Goal: Task Accomplishment & Management: Use online tool/utility

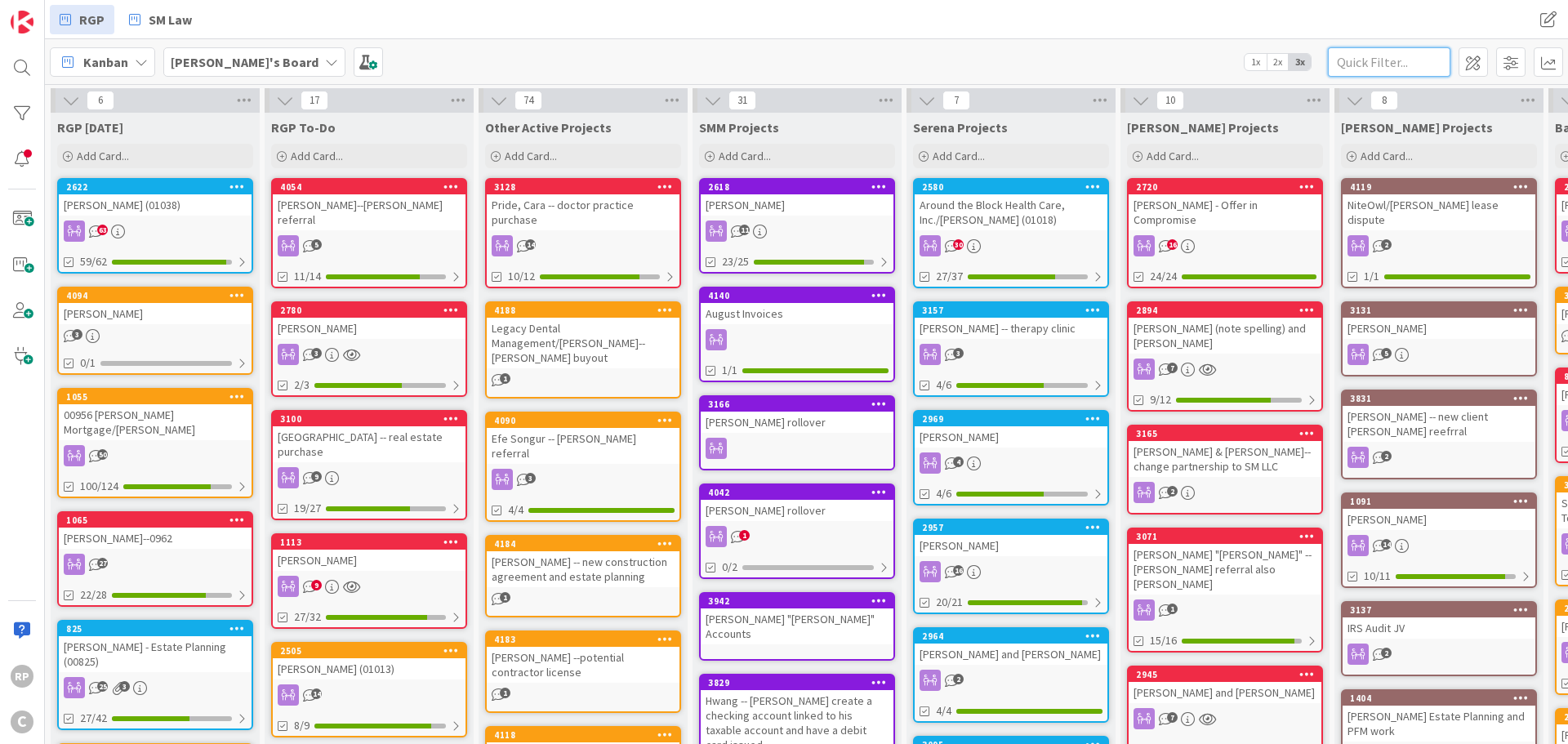
click at [1346, 63] on input "text" at bounding box center [1389, 62] width 123 height 30
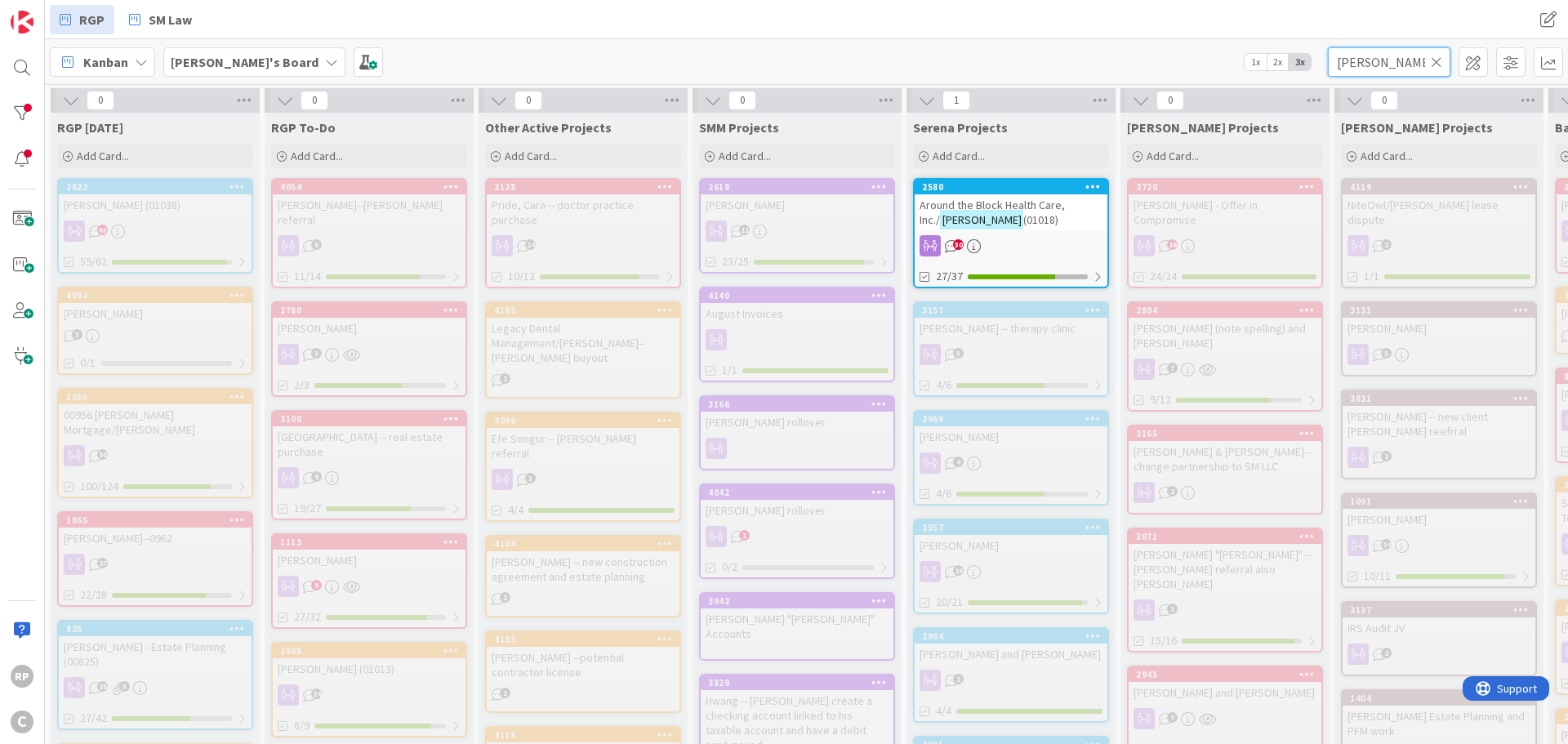
type input "[PERSON_NAME]"
click at [998, 195] on div "Around the Block Health Care, Inc./ [PERSON_NAME] (01018)" at bounding box center [1010, 212] width 193 height 36
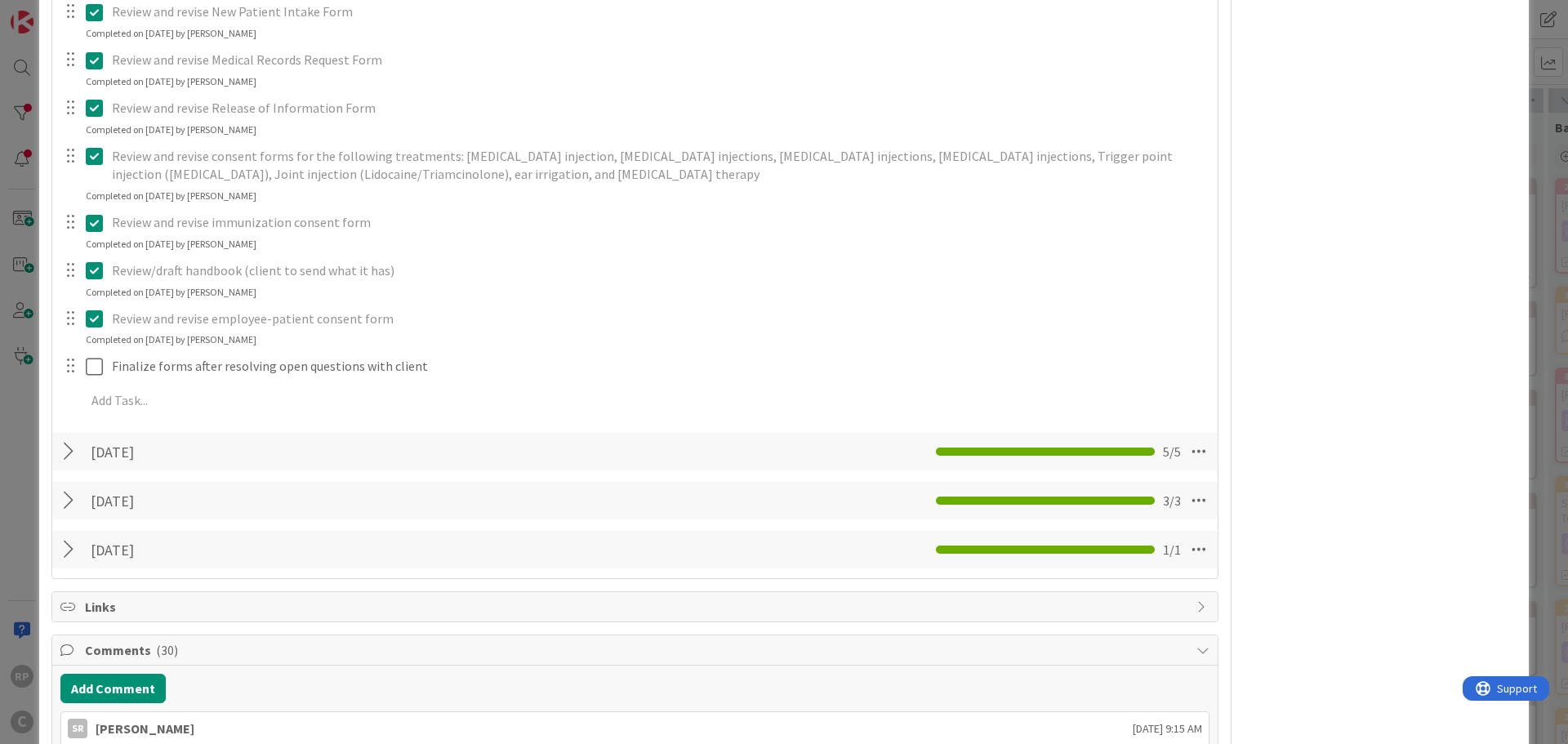
scroll to position [1389, 0]
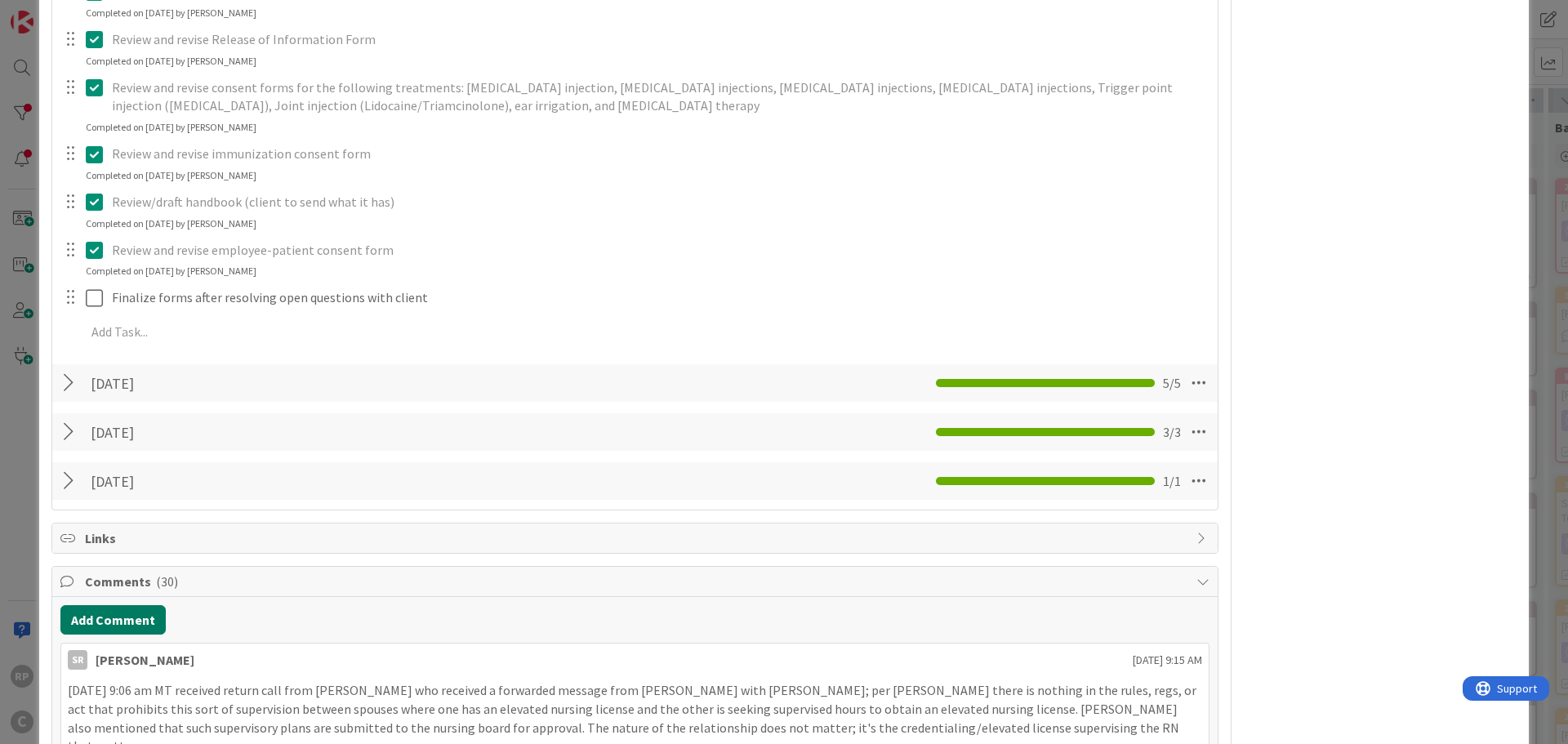
click at [115, 617] on button "Add Comment" at bounding box center [113, 619] width 106 height 30
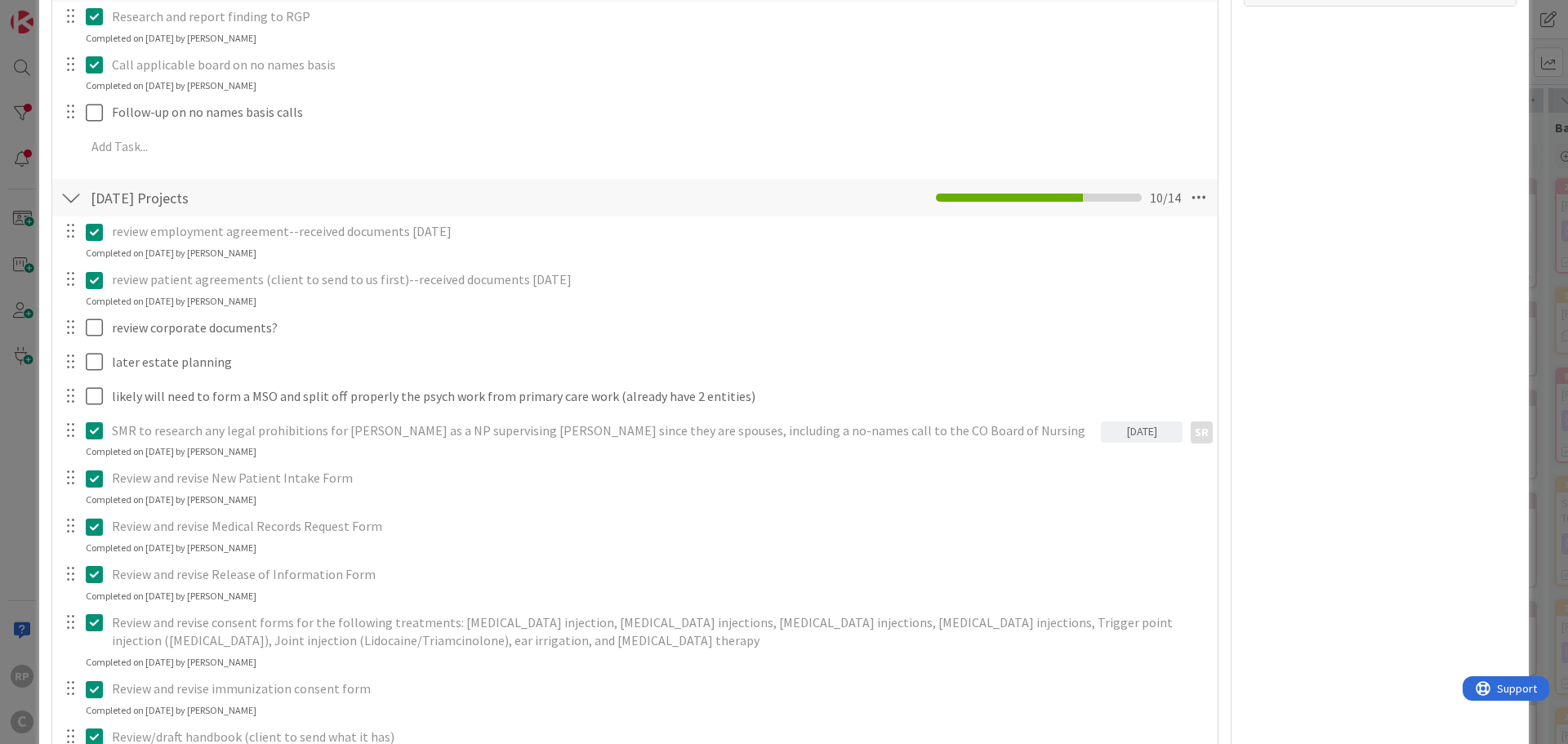
scroll to position [735, 0]
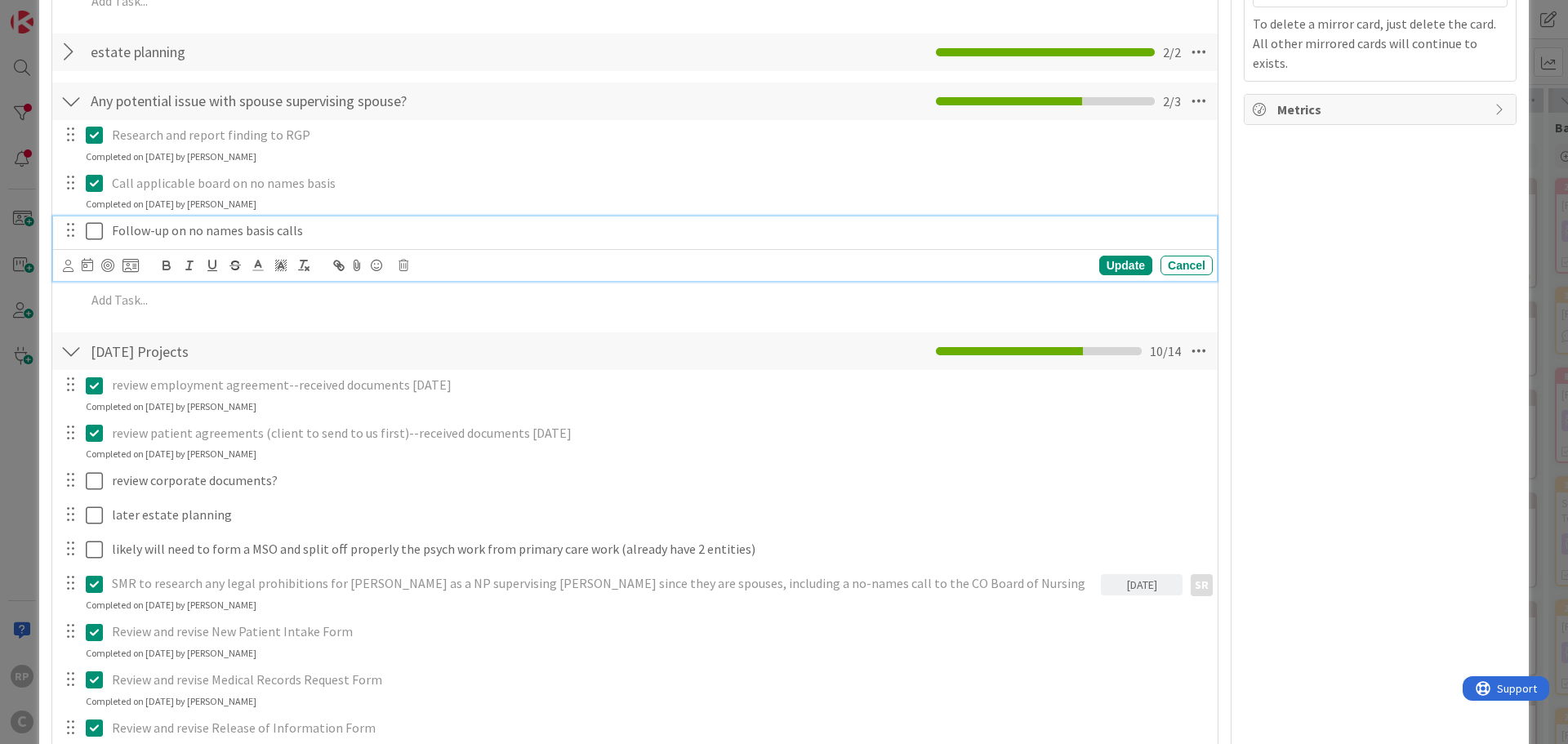
click at [91, 235] on icon at bounding box center [94, 231] width 17 height 20
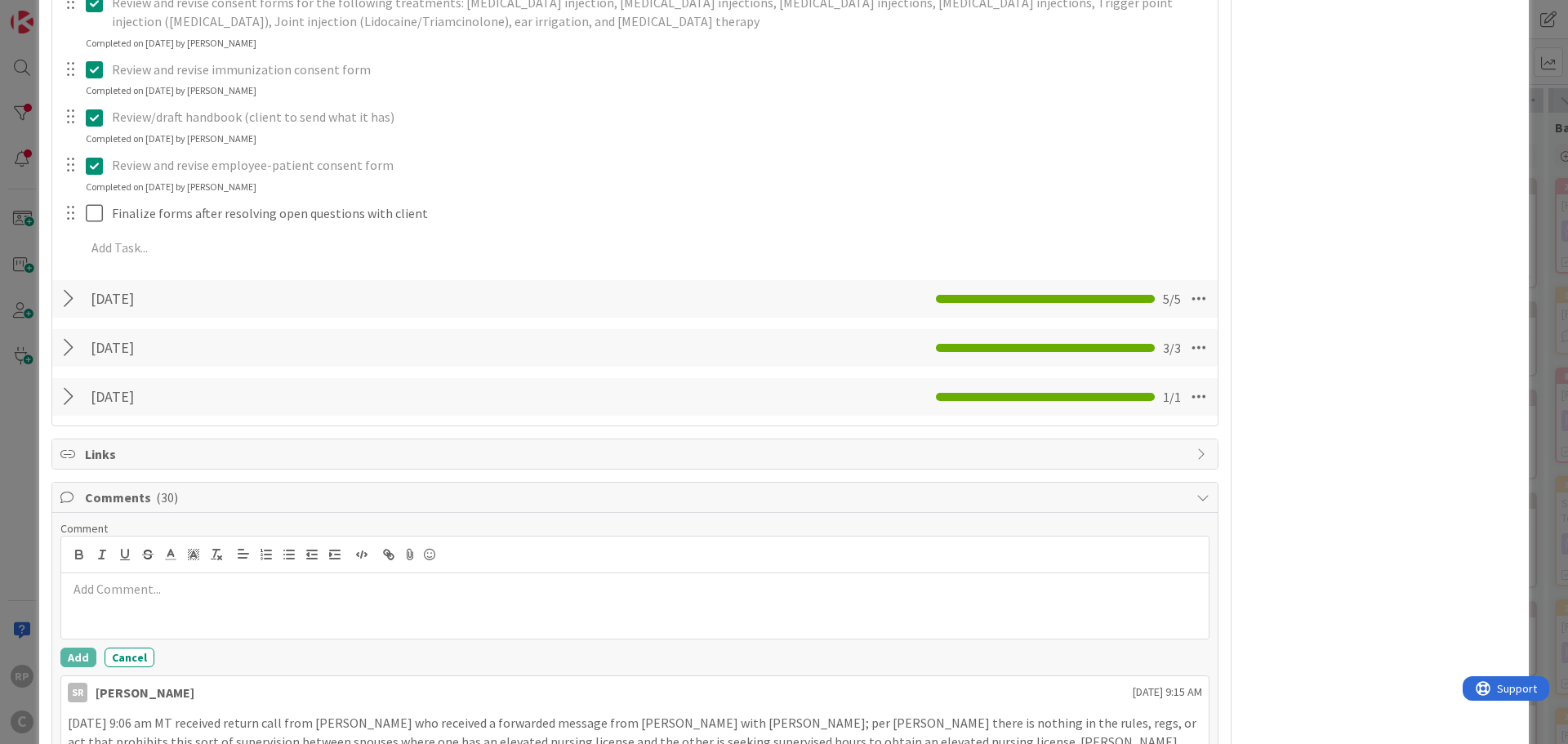
scroll to position [1796, 0]
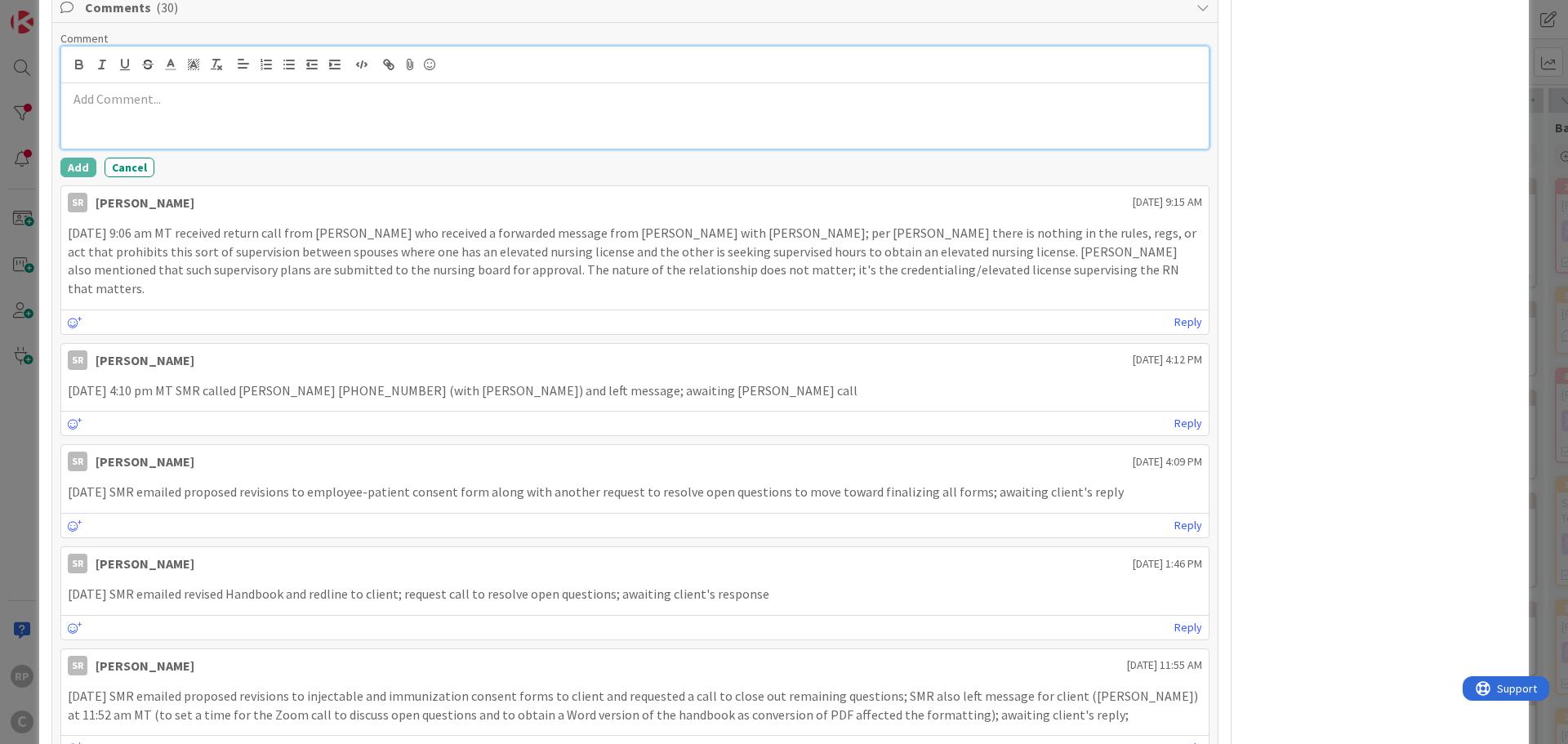
click at [130, 135] on div at bounding box center [635, 116] width 1148 height 65
click at [78, 171] on button "Add" at bounding box center [78, 168] width 36 height 20
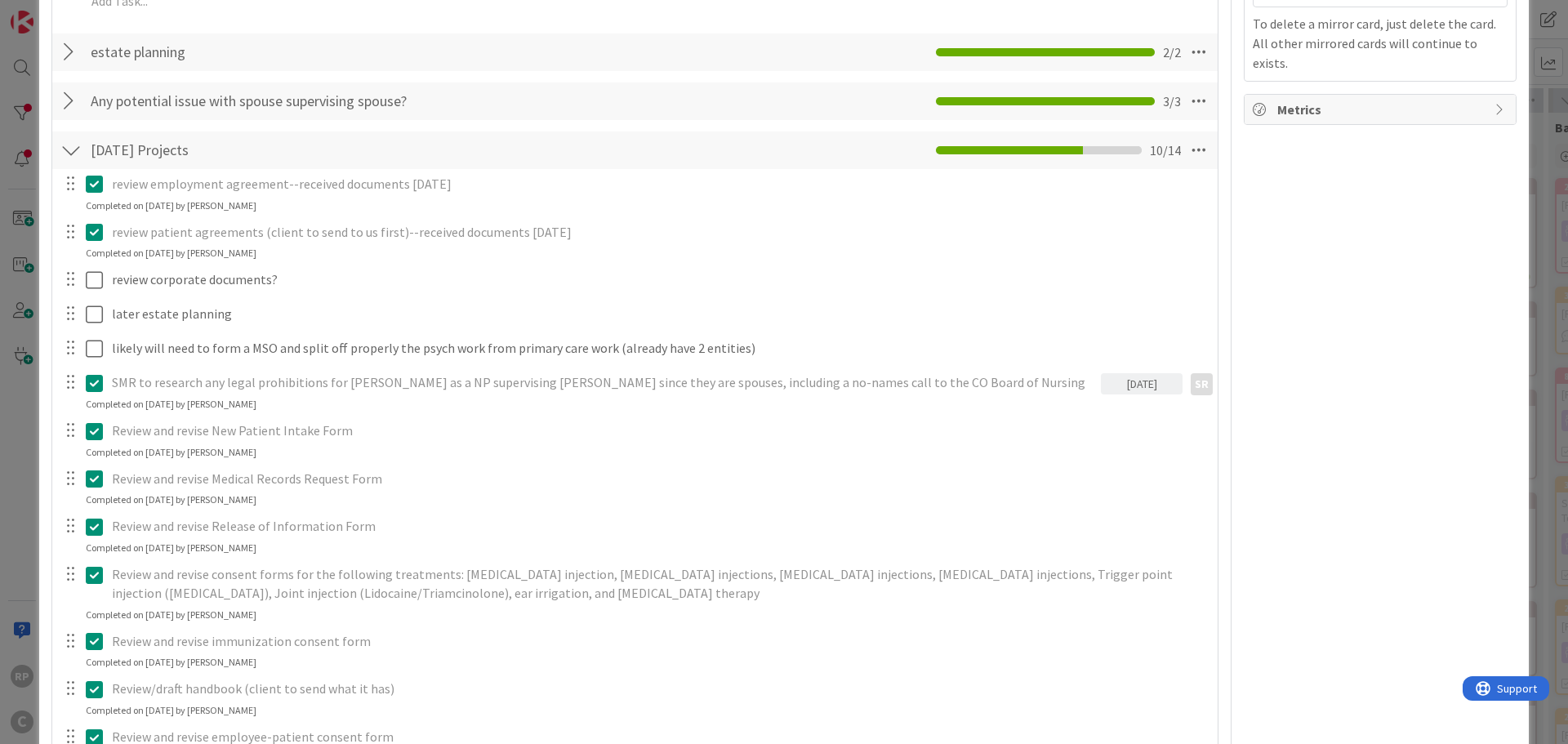
scroll to position [245, 0]
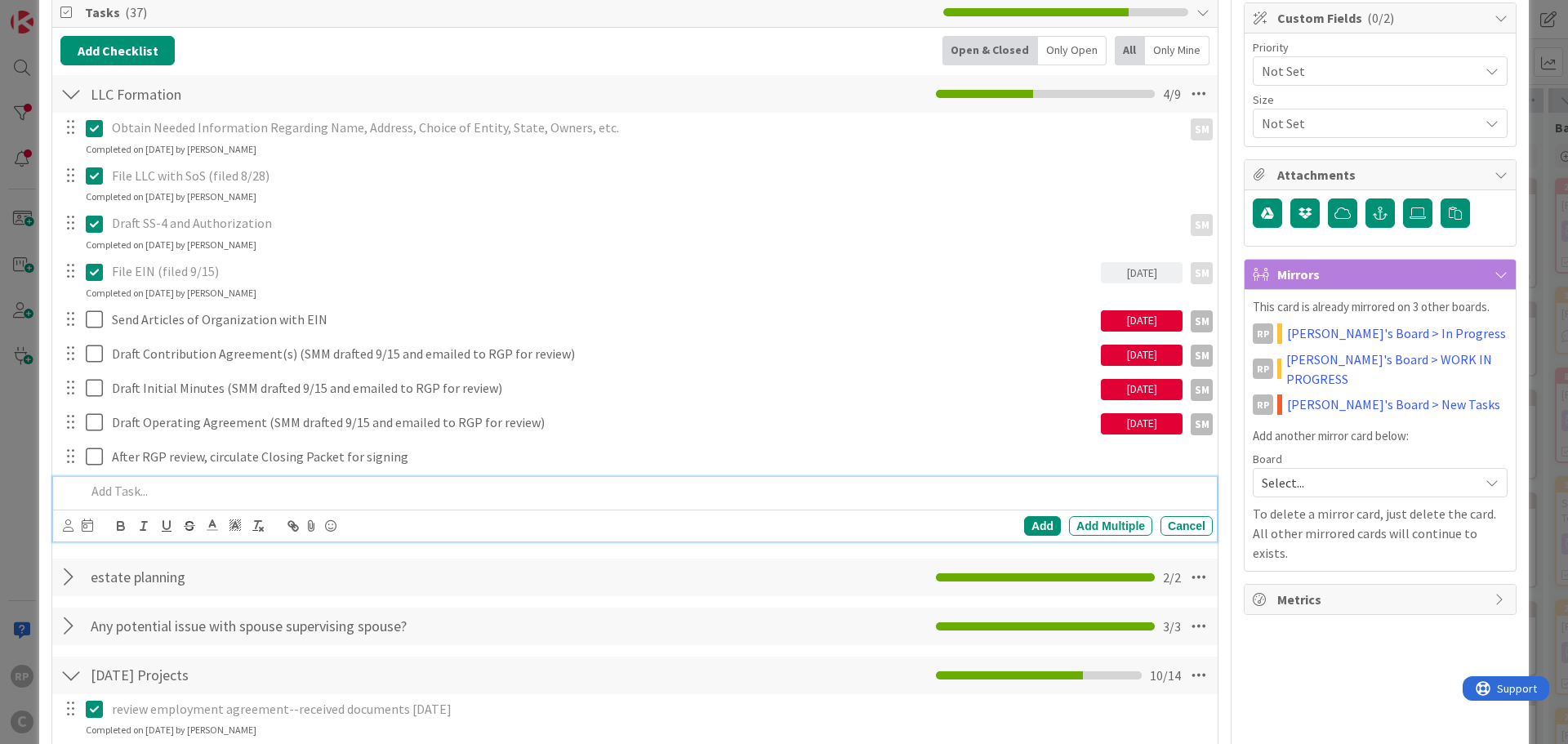
click at [124, 496] on p at bounding box center [646, 491] width 1121 height 19
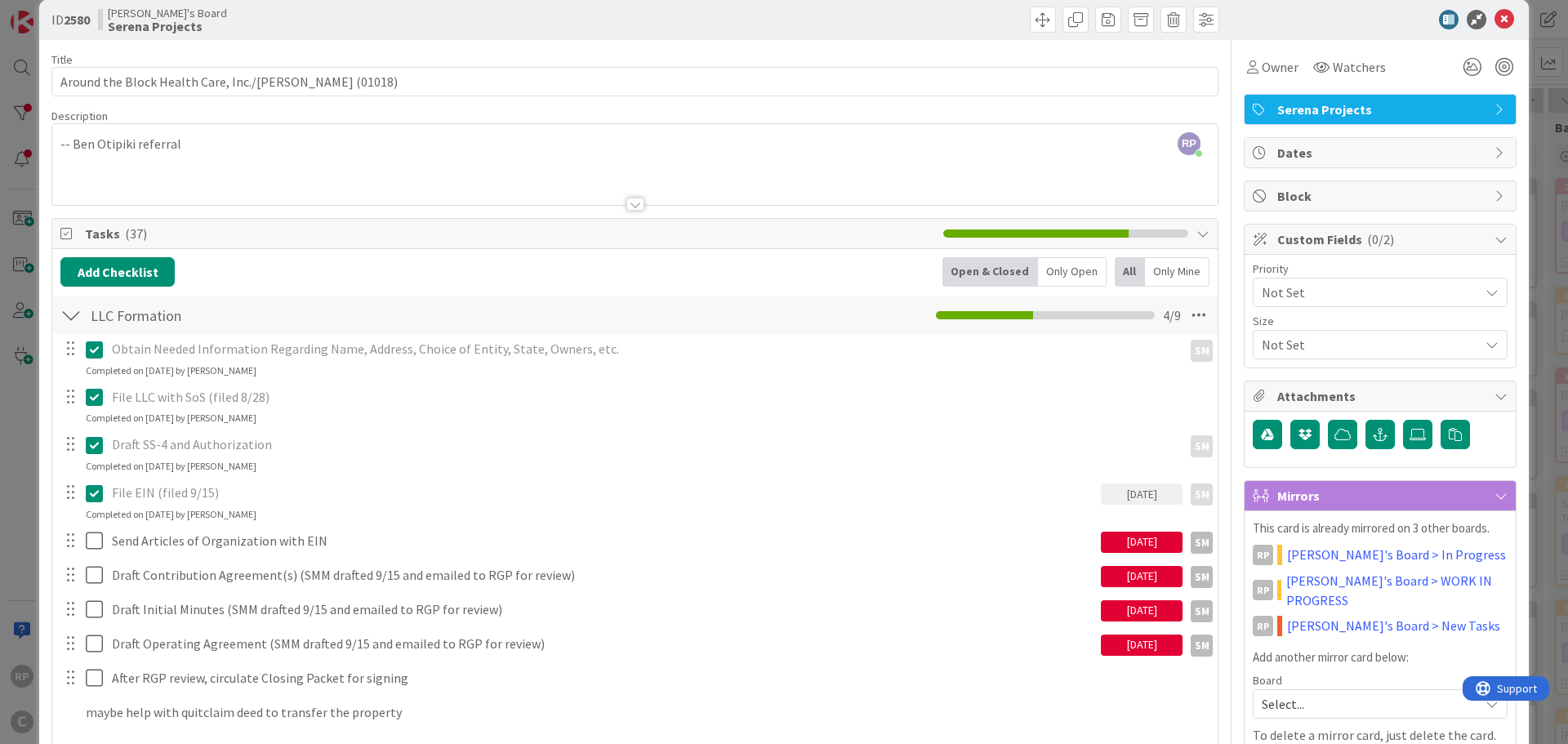
scroll to position [0, 0]
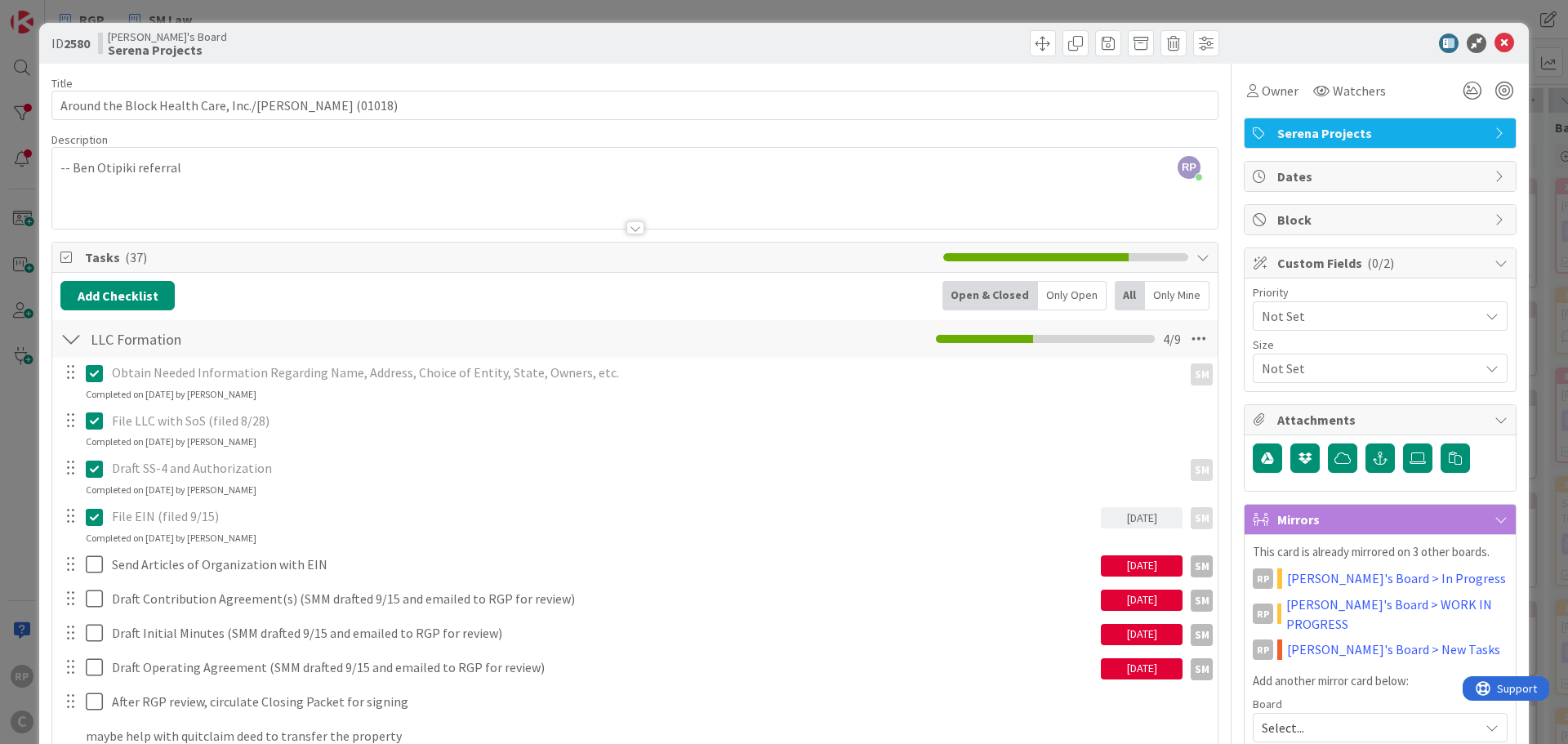
click at [1505, 39] on div "ID 2580 [PERSON_NAME]'s Board Serena Projects" at bounding box center [784, 44] width 1490 height 41
click at [1499, 39] on icon at bounding box center [1504, 43] width 20 height 20
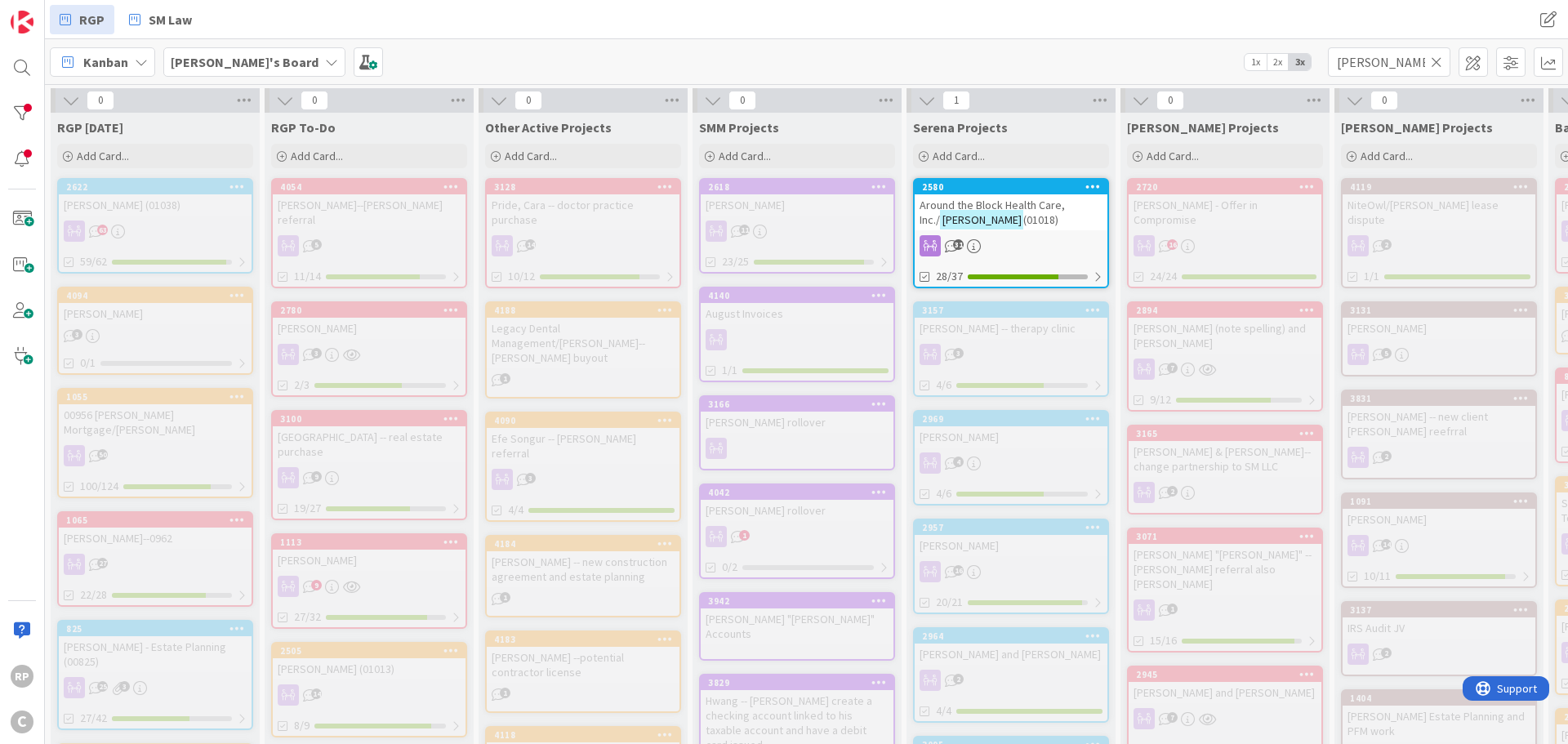
click at [1436, 55] on icon at bounding box center [1436, 62] width 12 height 14
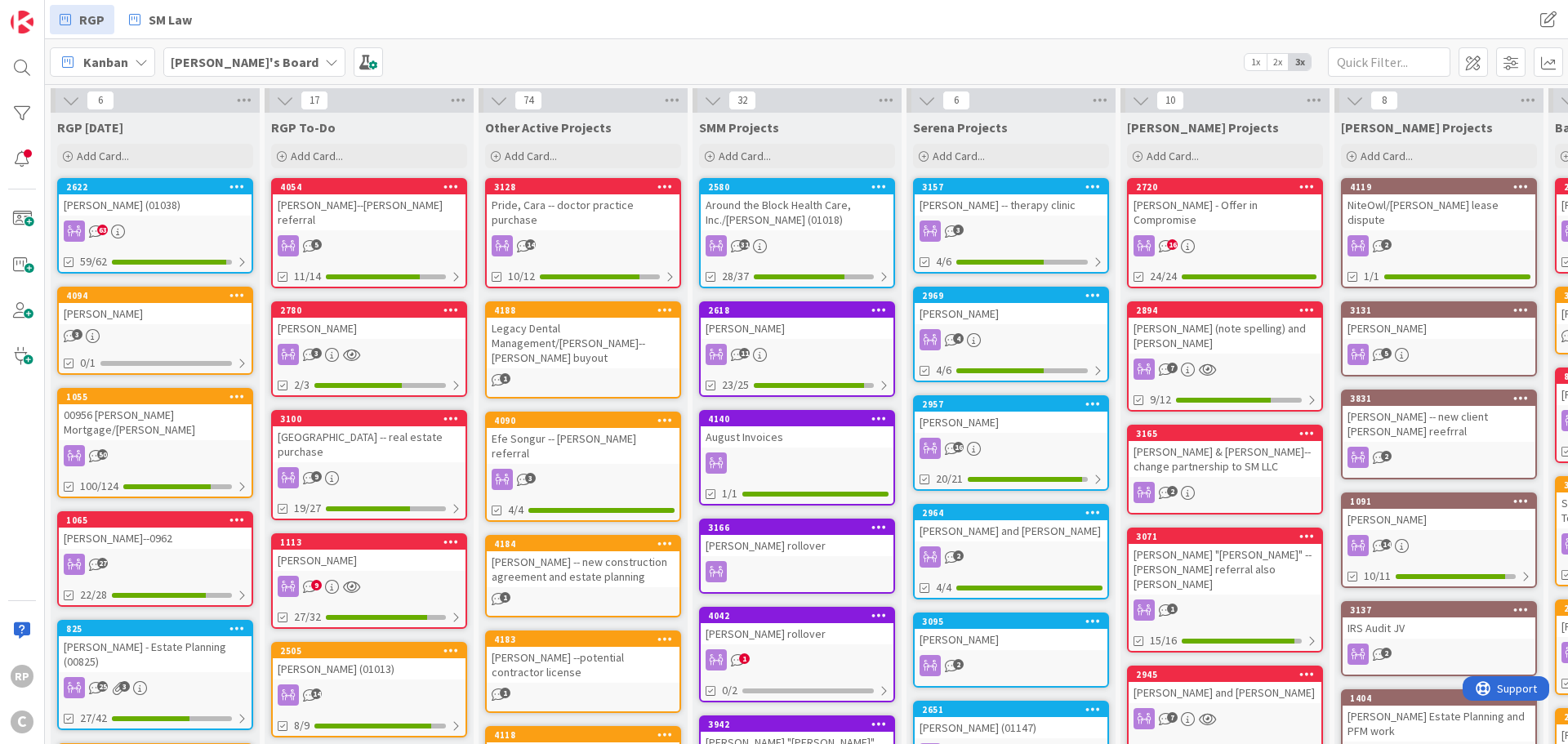
click at [877, 186] on icon at bounding box center [879, 186] width 15 height 12
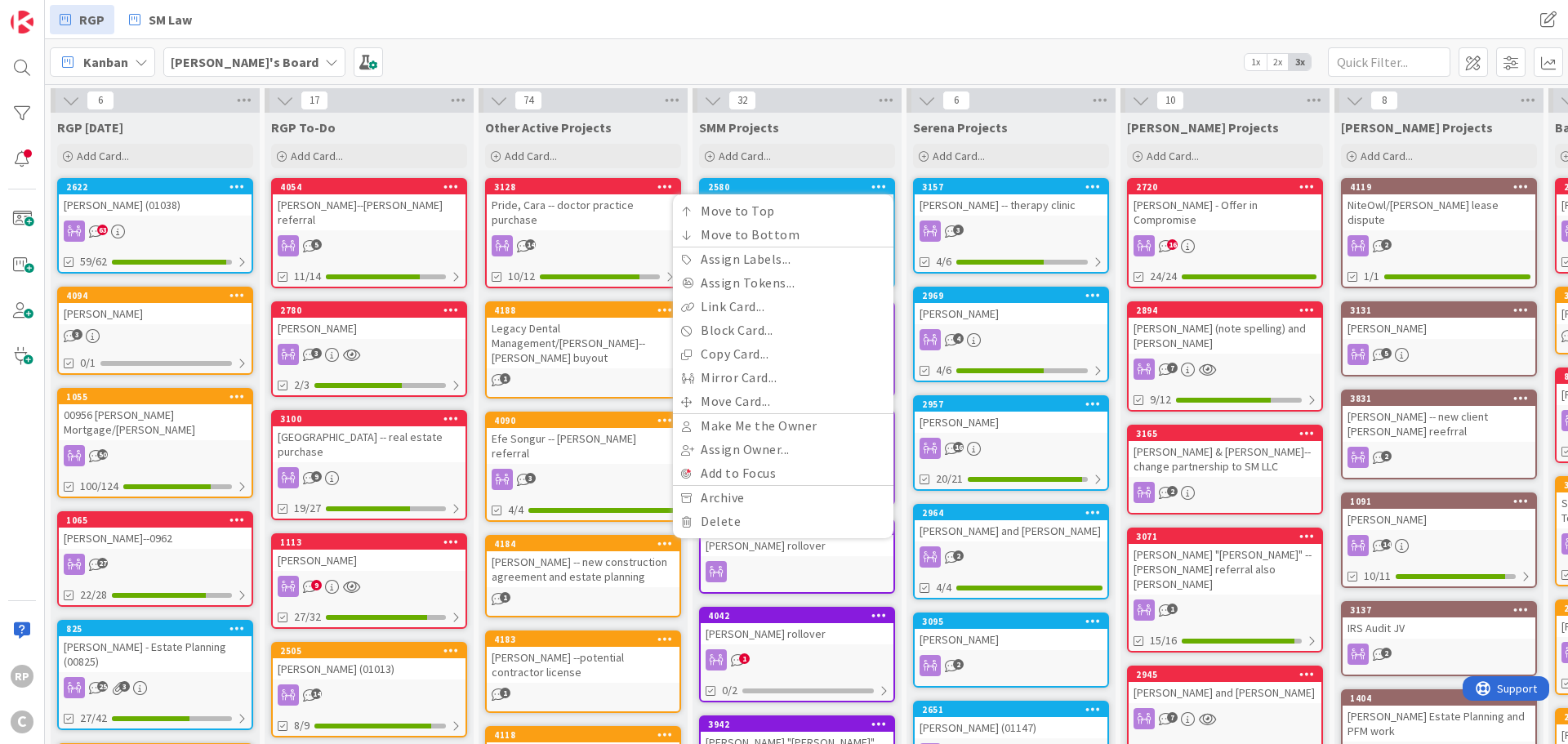
click at [867, 44] on div "[PERSON_NAME]'s Board 1x 2x 3x" at bounding box center [806, 62] width 1523 height 45
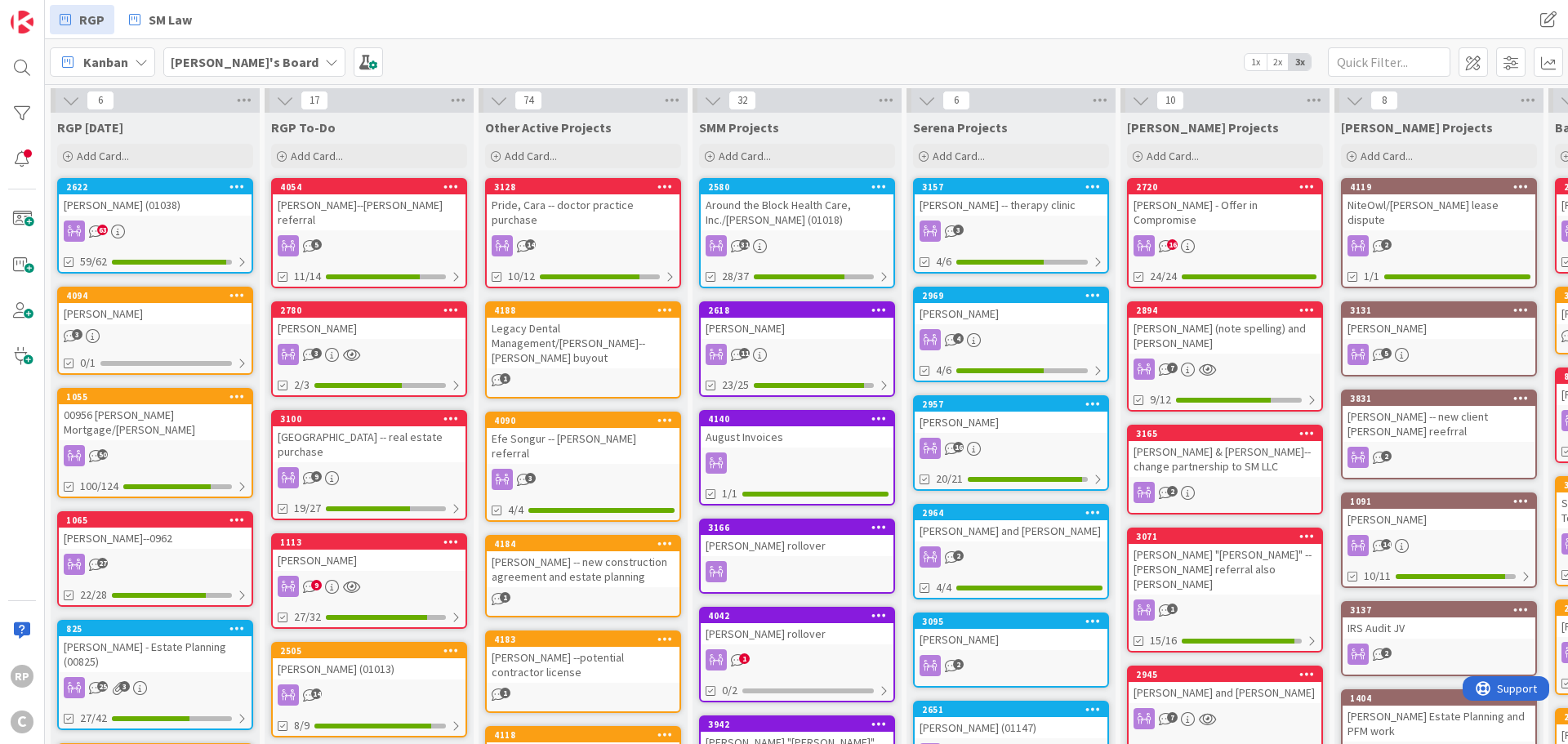
click at [823, 178] on link "2580 Move to Top Move to Bottom Assign Labels... Assign Tokens... Link Card... …" at bounding box center [797, 233] width 196 height 110
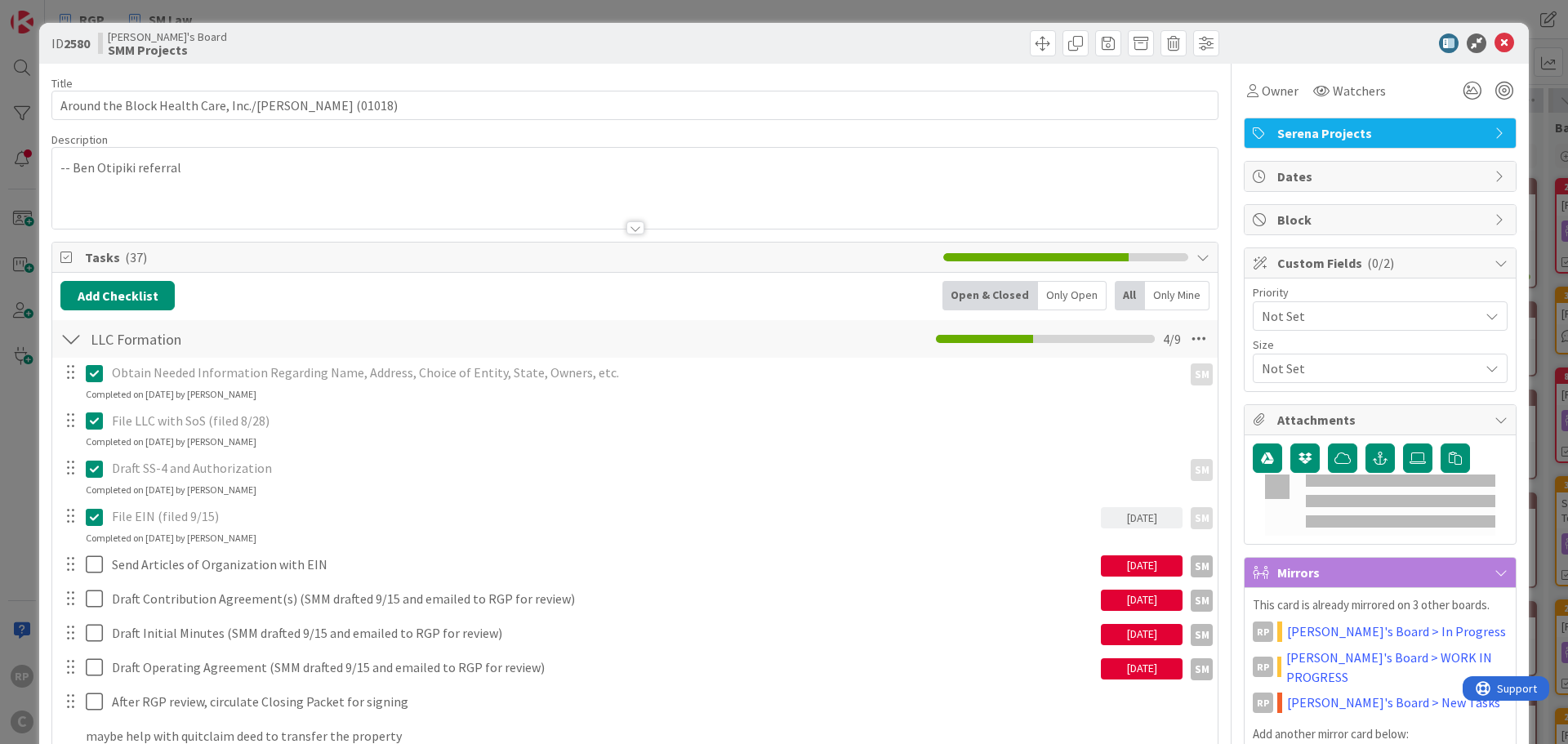
click at [1354, 137] on span "Serena Projects" at bounding box center [1382, 134] width 209 height 20
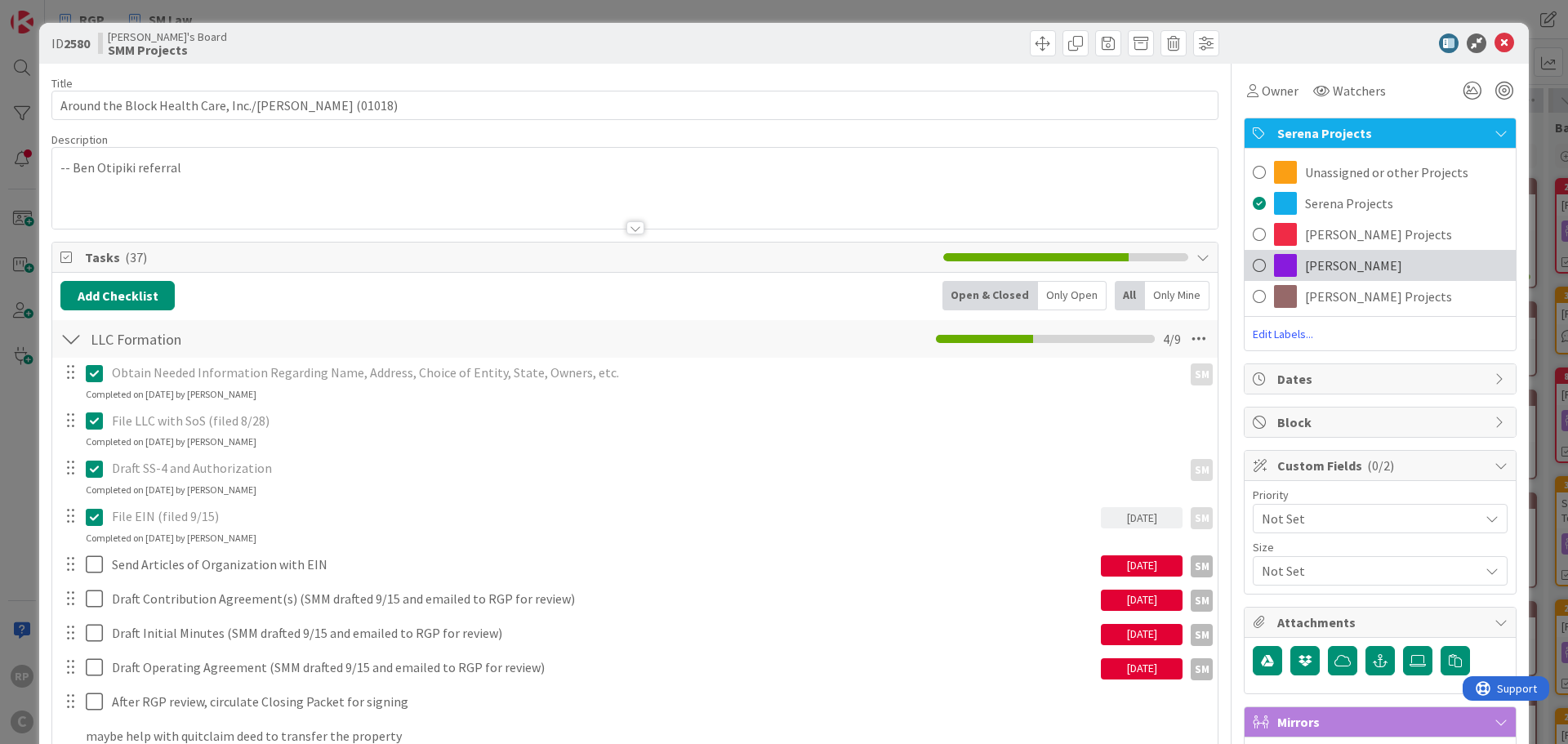
click at [1336, 270] on span "[PERSON_NAME]" at bounding box center [1354, 265] width 97 height 20
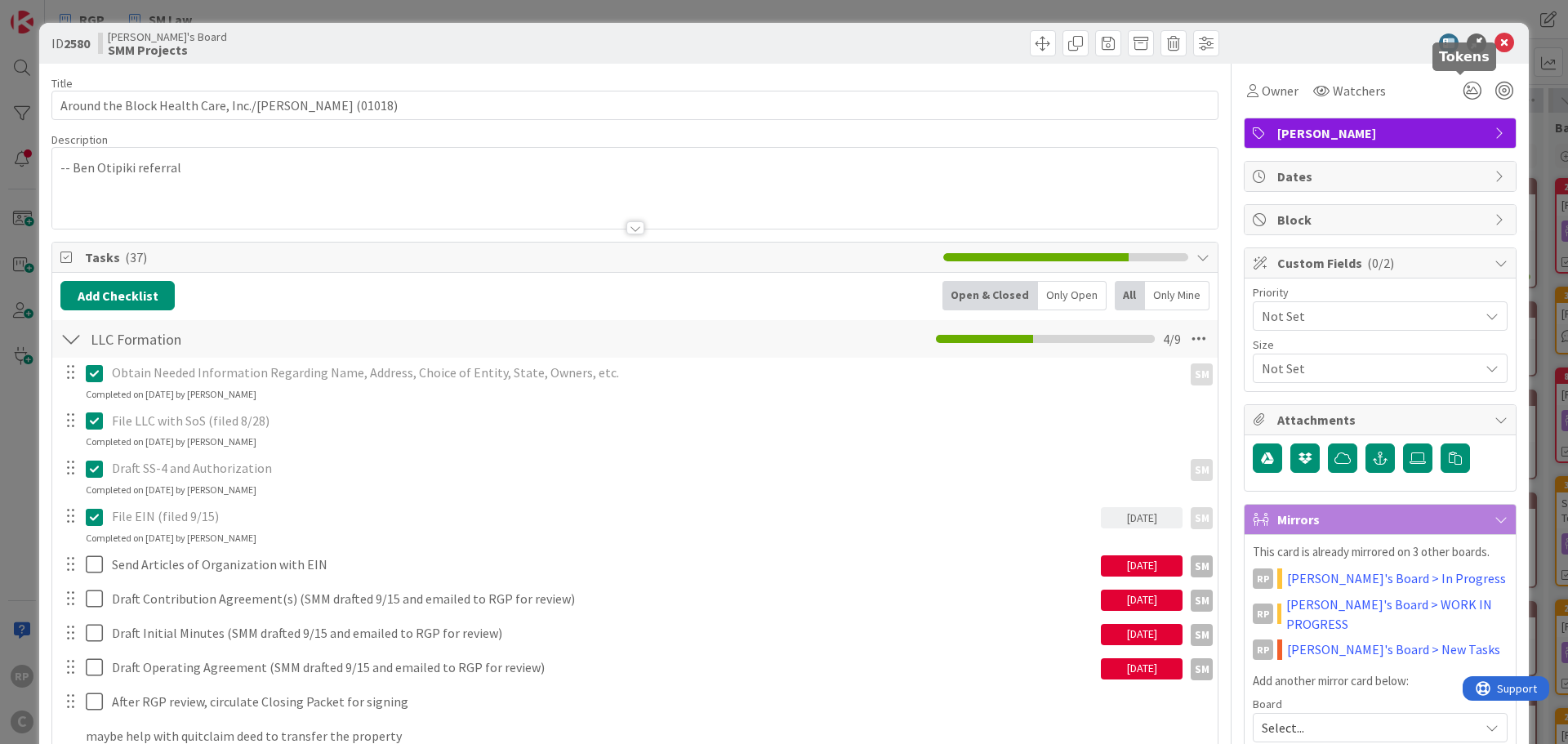
click at [1494, 46] on icon at bounding box center [1504, 43] width 20 height 20
